Goal: Communication & Community: Answer question/provide support

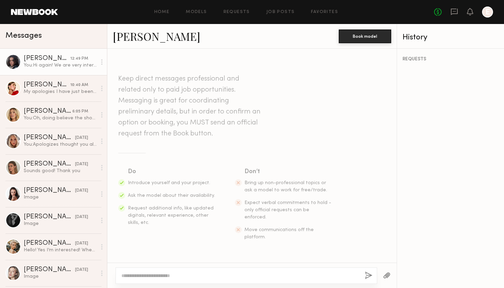
scroll to position [516, 0]
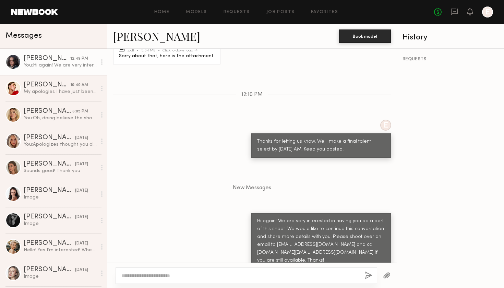
click at [43, 65] on div "You: Hi again! We are very interested in having you be a part of this shoot. We…" at bounding box center [60, 65] width 73 height 7
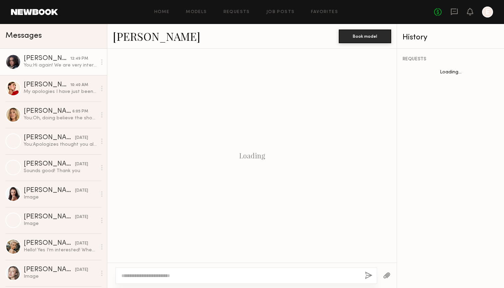
scroll to position [463, 0]
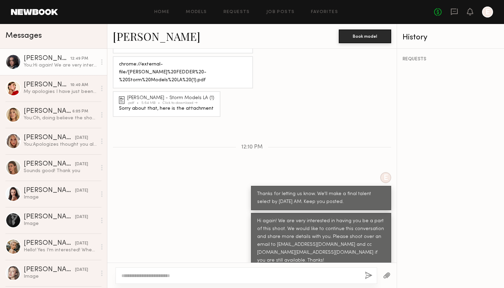
click at [33, 64] on div "You: Hi again! We are very interested in having you be a part of this shoot. We…" at bounding box center [60, 65] width 73 height 7
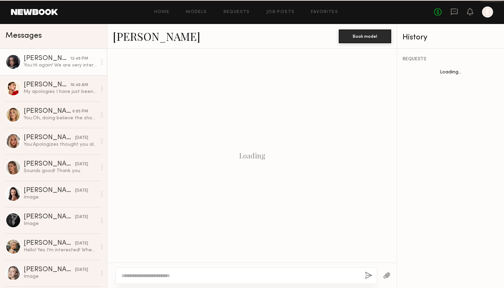
scroll to position [463, 0]
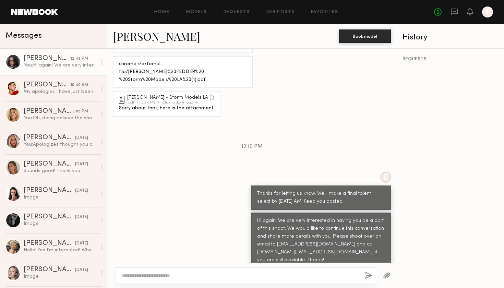
scroll to position [463, 0]
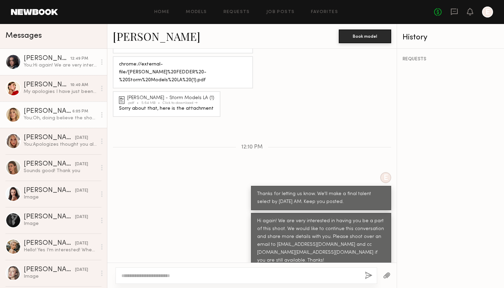
click at [60, 116] on div "You: Oh, doing believe the shoot date was shared earlier. It's Tuesday 9/23 in …" at bounding box center [60, 118] width 73 height 7
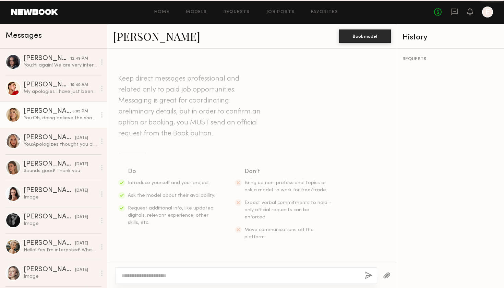
scroll to position [861, 0]
